Goal: Find specific page/section: Find specific page/section

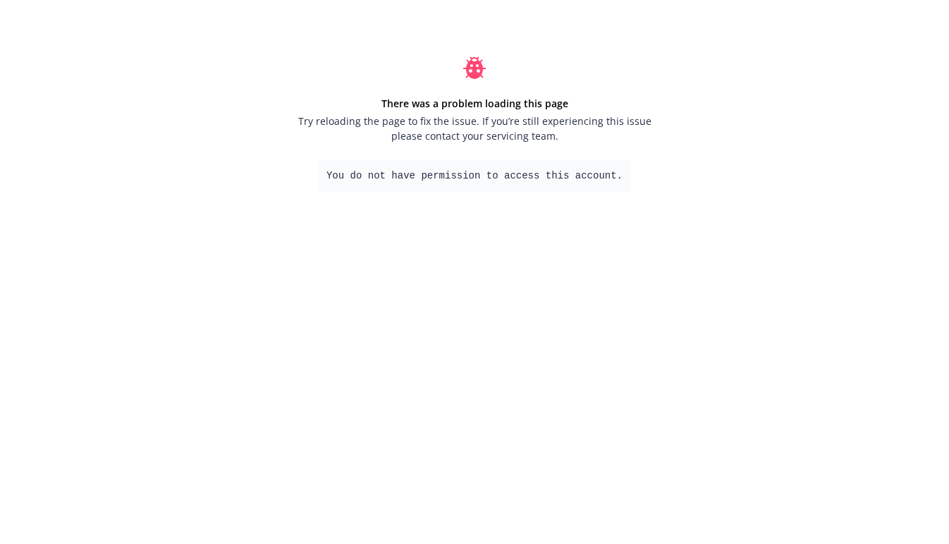
click at [455, 178] on pre "You do not have permission to access this account." at bounding box center [474, 176] width 313 height 32
